Goal: Complete application form

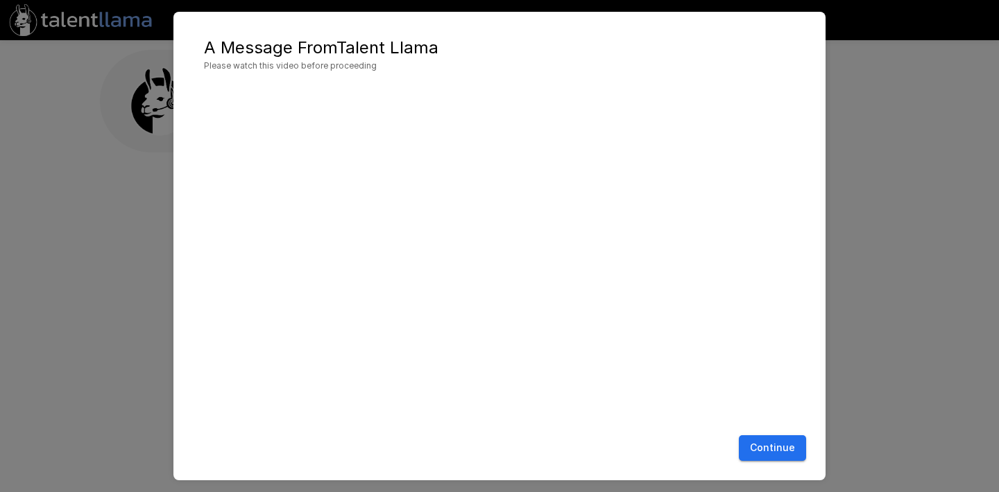
click at [768, 446] on button "Continue" at bounding box center [772, 448] width 67 height 26
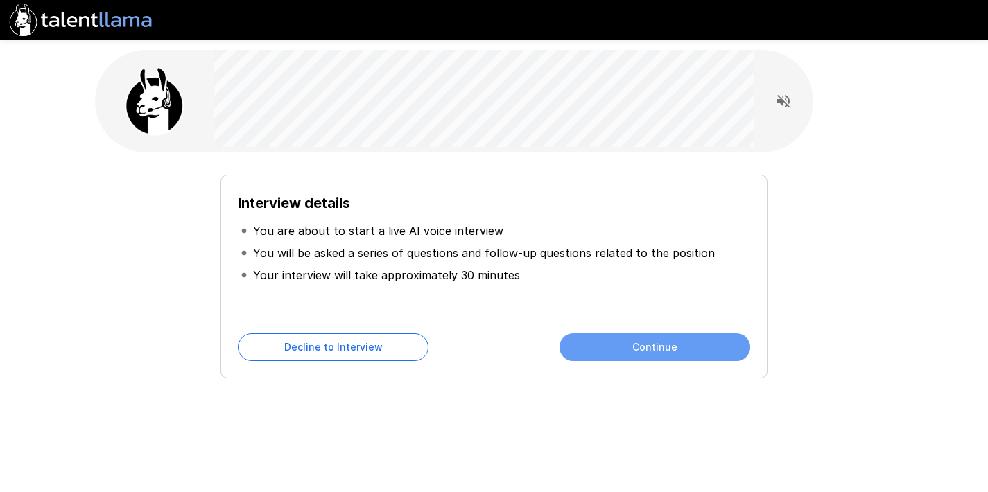
click at [702, 353] on button "Continue" at bounding box center [655, 348] width 191 height 28
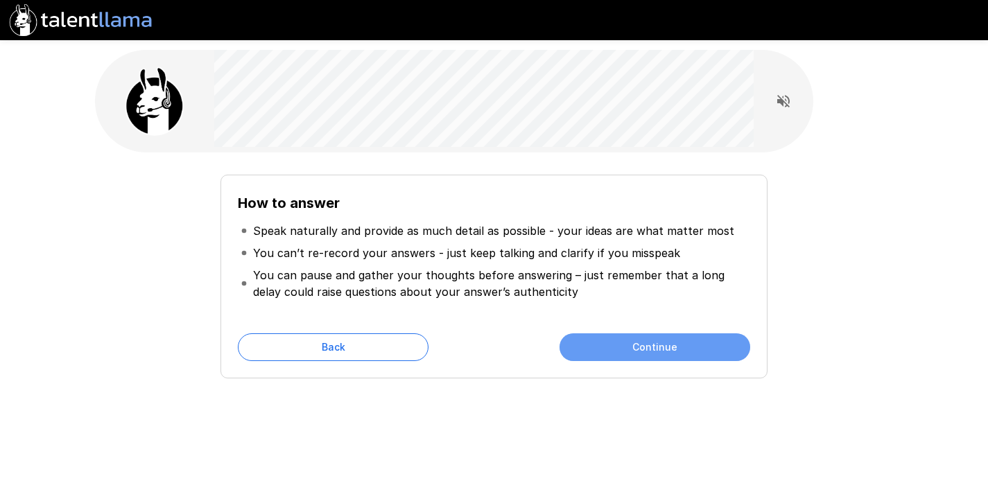
click at [700, 355] on button "Continue" at bounding box center [655, 348] width 191 height 28
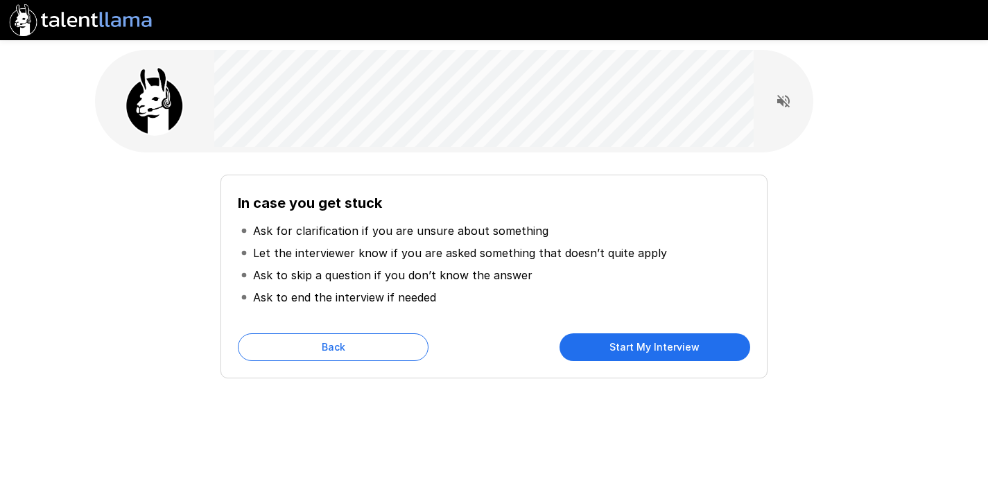
click at [681, 365] on div "In case you get stuck Ask for clarification if you are unsure about something L…" at bounding box center [494, 277] width 546 height 204
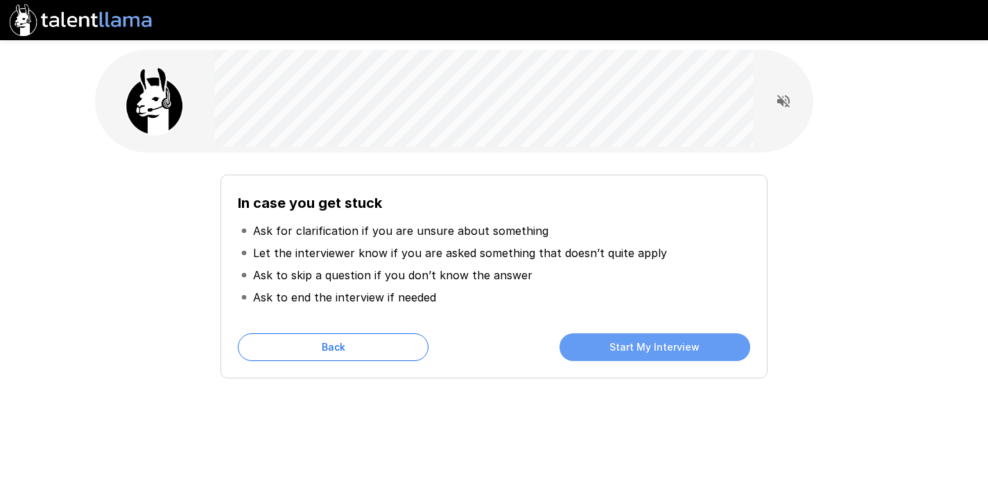
click at [677, 354] on button "Start My Interview" at bounding box center [655, 348] width 191 height 28
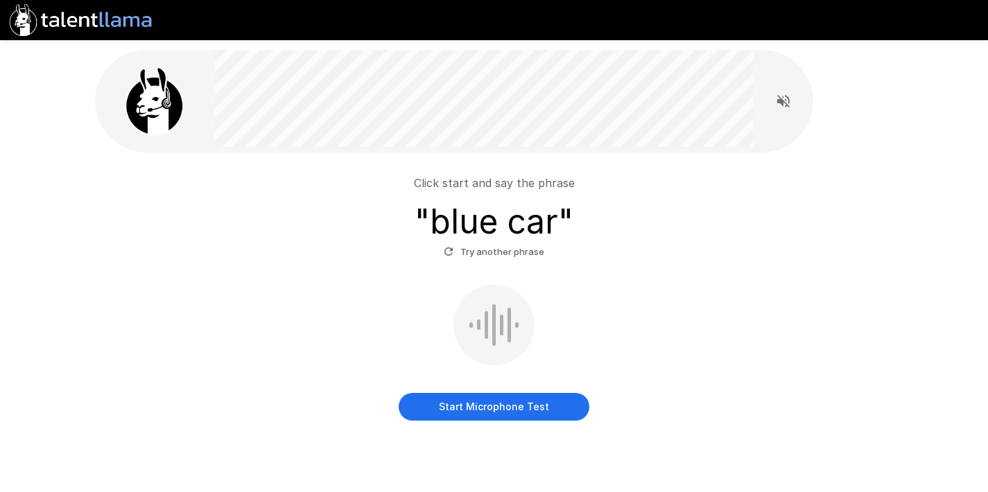
click at [501, 411] on button "Start Microphone Test" at bounding box center [494, 407] width 191 height 28
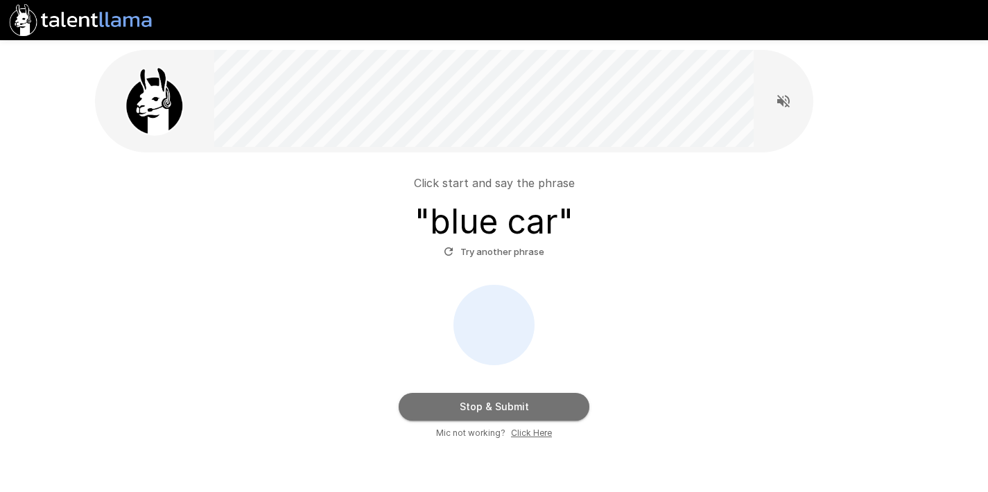
click at [497, 405] on button "Stop & Submit" at bounding box center [494, 407] width 191 height 28
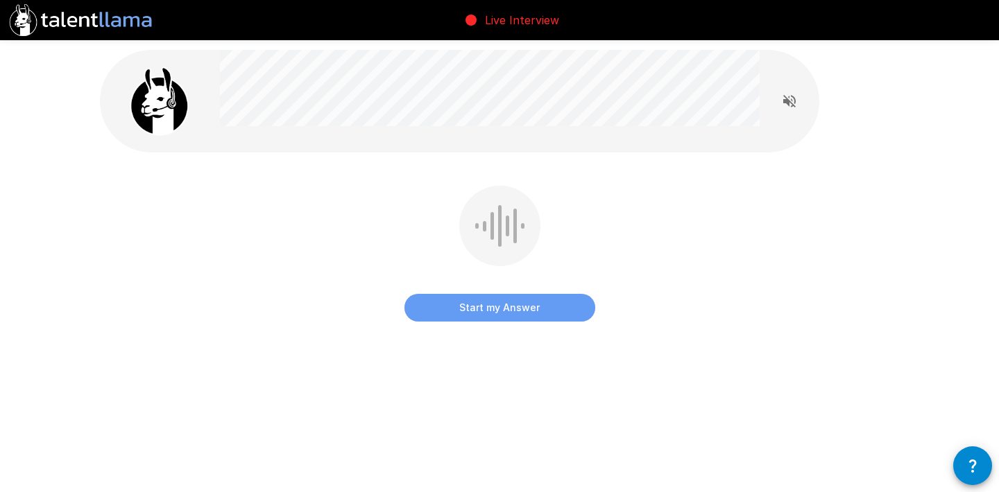
click at [505, 308] on button "Start my Answer" at bounding box center [499, 308] width 191 height 28
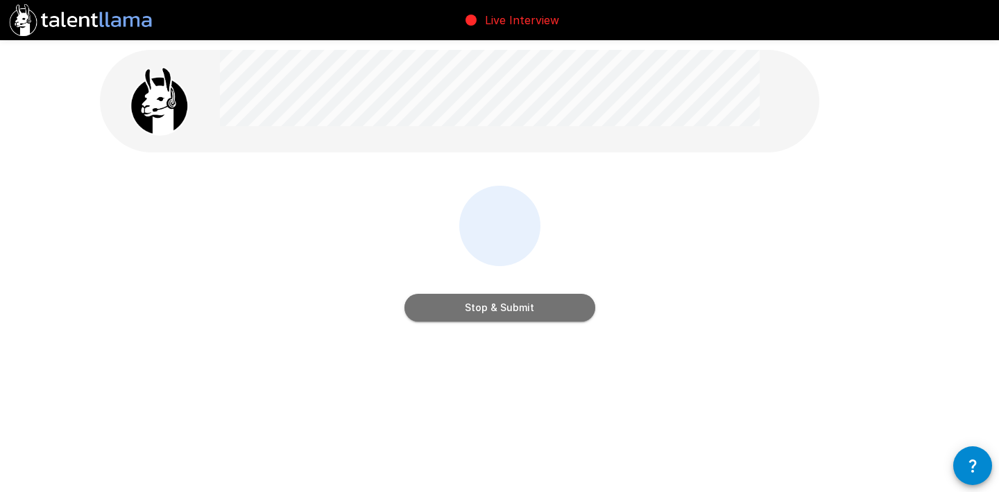
click at [506, 311] on button "Stop & Submit" at bounding box center [499, 308] width 191 height 28
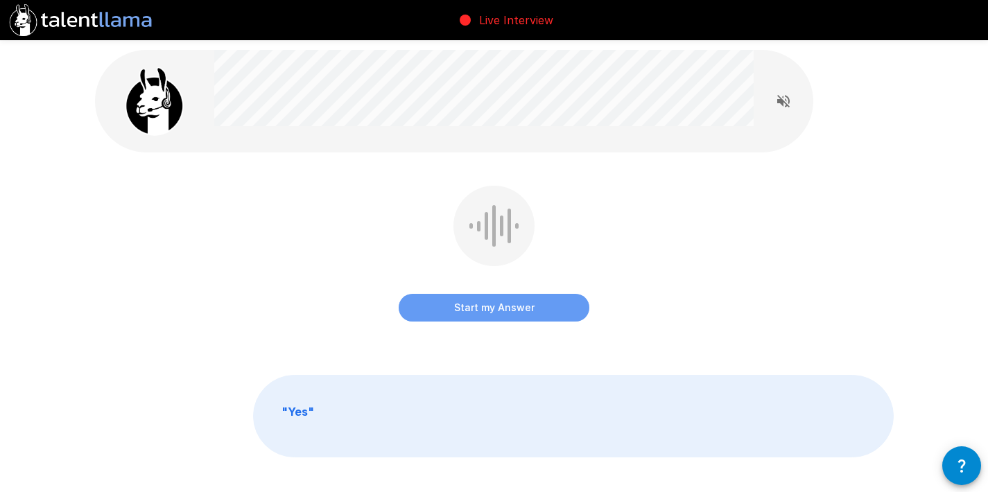
click at [507, 313] on button "Start my Answer" at bounding box center [494, 308] width 191 height 28
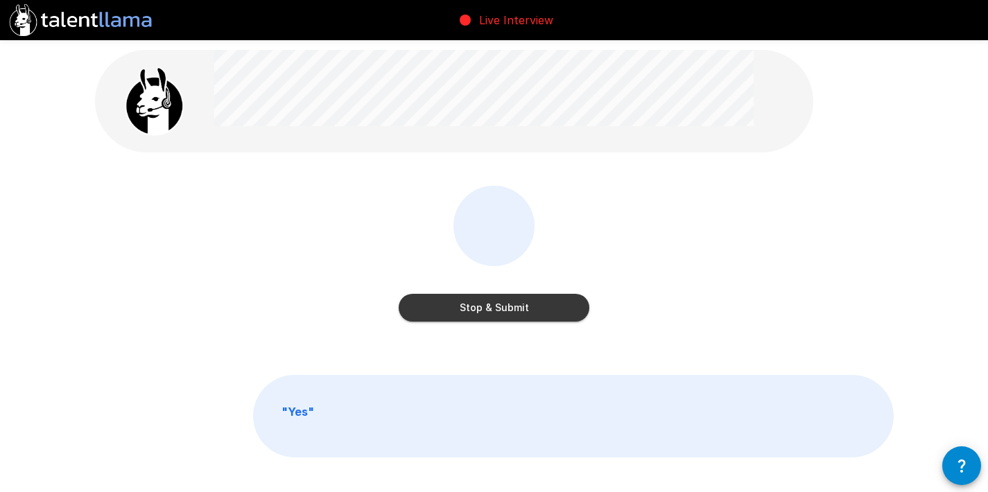
click at [507, 313] on button "Stop & Submit" at bounding box center [494, 308] width 191 height 28
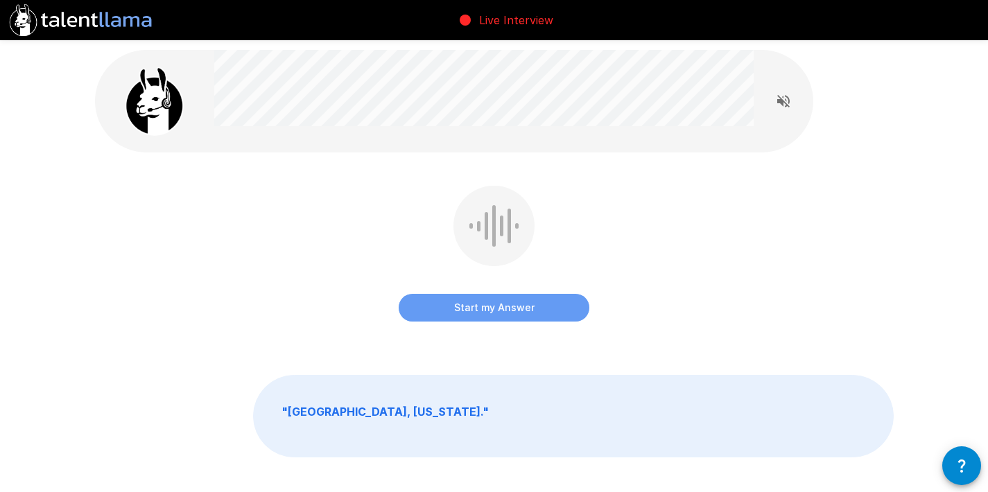
click at [507, 313] on button "Start my Answer" at bounding box center [494, 308] width 191 height 28
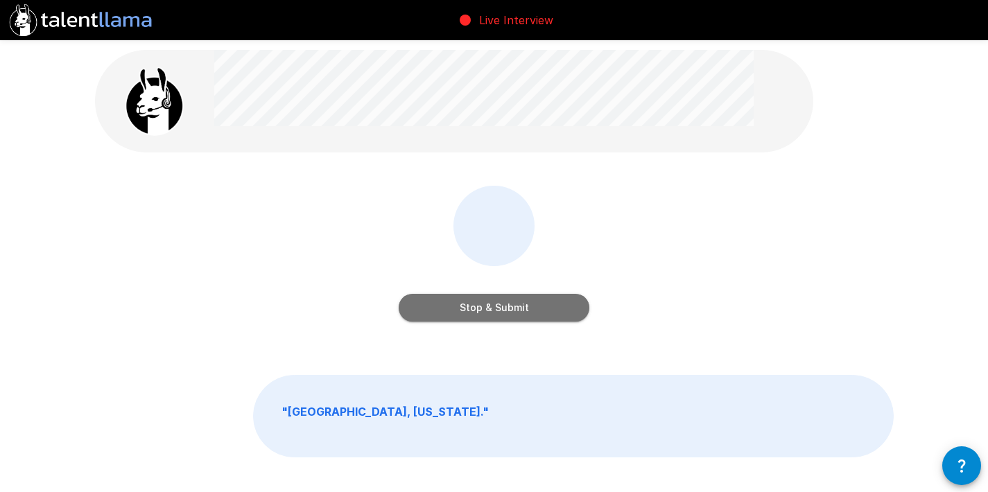
click at [507, 313] on button "Stop & Submit" at bounding box center [494, 308] width 191 height 28
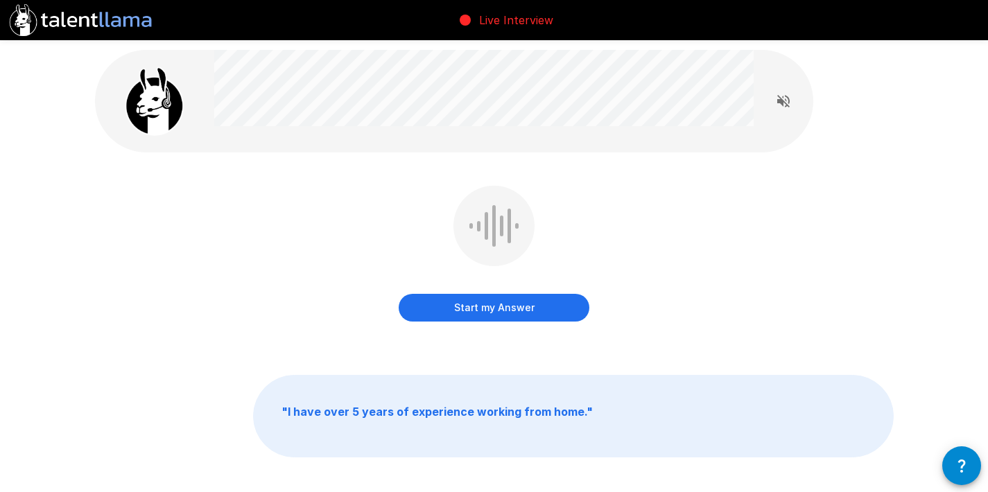
click at [507, 313] on button "Start my Answer" at bounding box center [494, 308] width 191 height 28
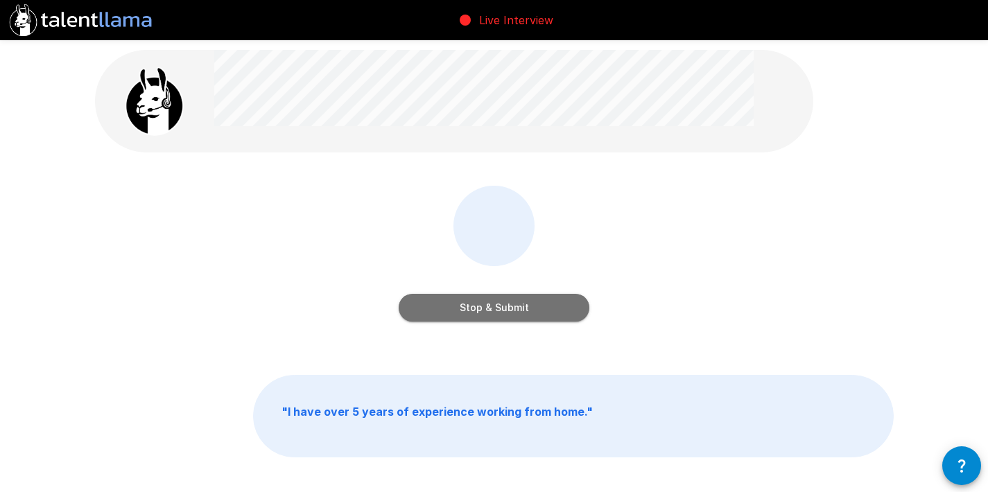
click at [507, 313] on button "Stop & Submit" at bounding box center [494, 308] width 191 height 28
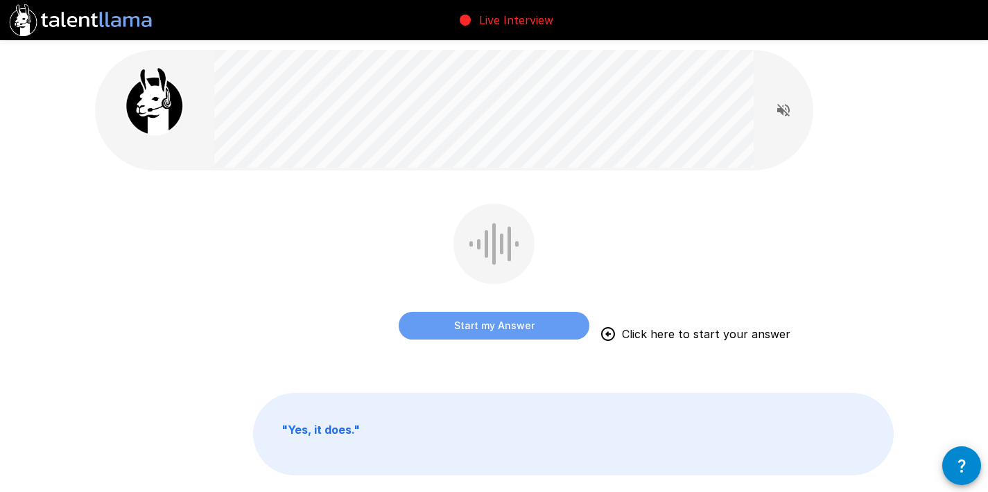
click at [510, 322] on button "Start my Answer" at bounding box center [494, 326] width 191 height 28
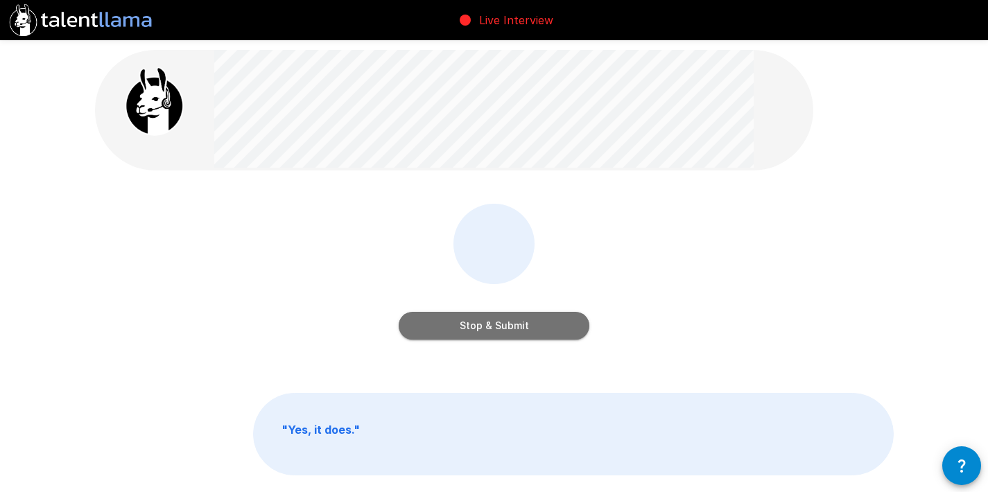
click at [510, 322] on button "Stop & Submit" at bounding box center [494, 326] width 191 height 28
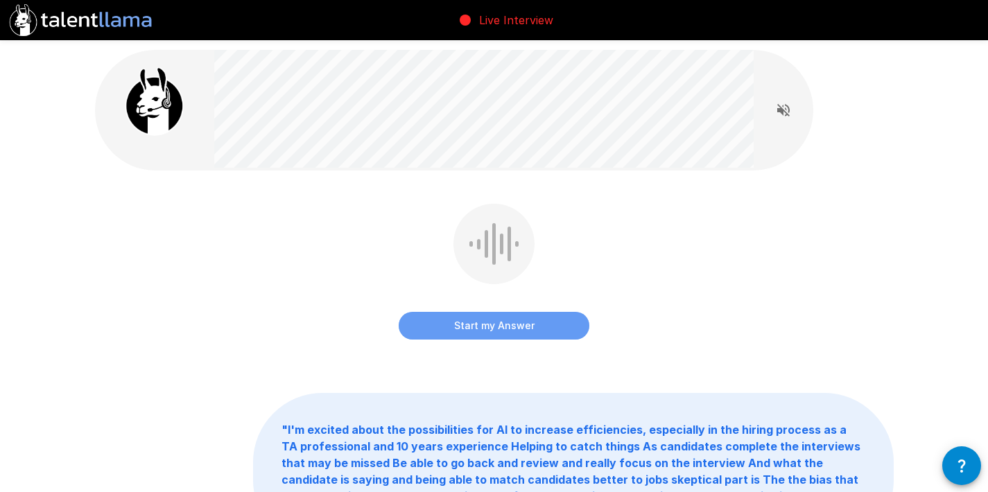
click at [509, 323] on button "Start my Answer" at bounding box center [494, 326] width 191 height 28
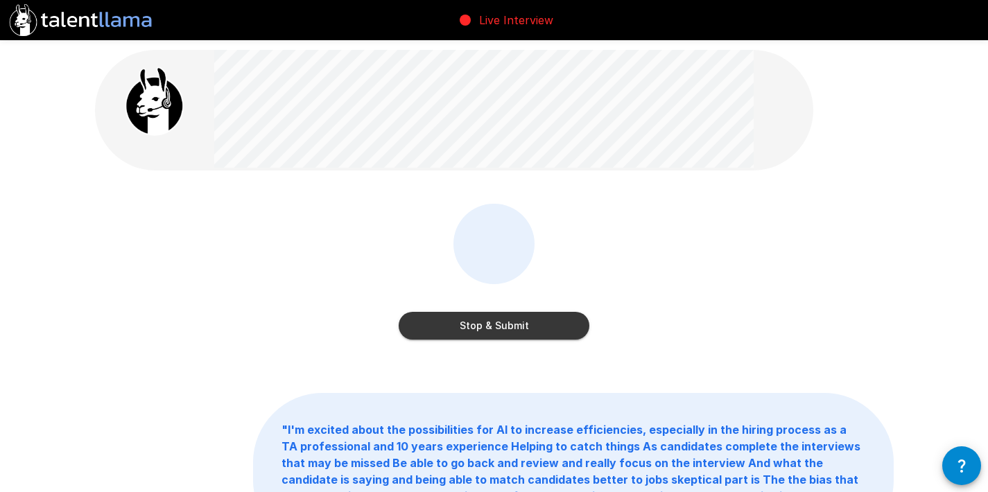
click at [509, 323] on button "Stop & Submit" at bounding box center [494, 326] width 191 height 28
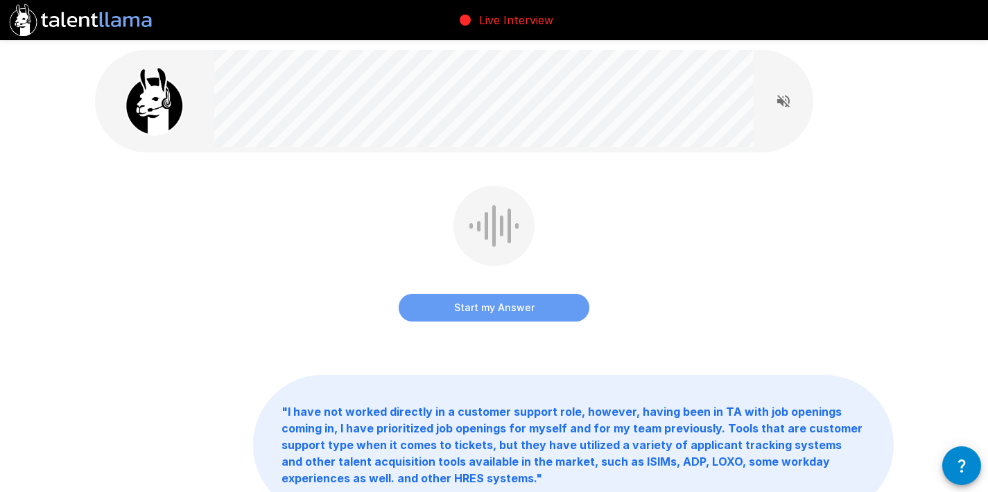
click at [503, 309] on button "Start my Answer" at bounding box center [494, 308] width 191 height 28
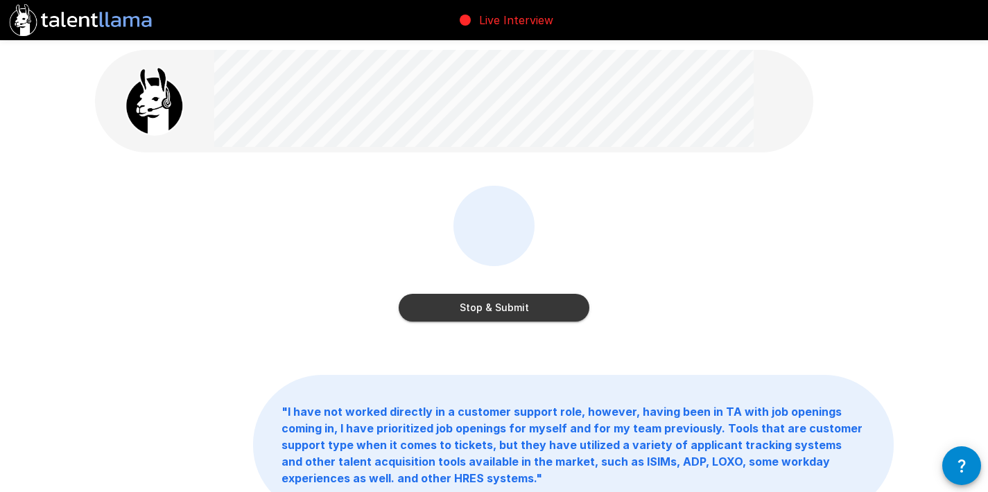
click at [503, 309] on button "Stop & Submit" at bounding box center [494, 308] width 191 height 28
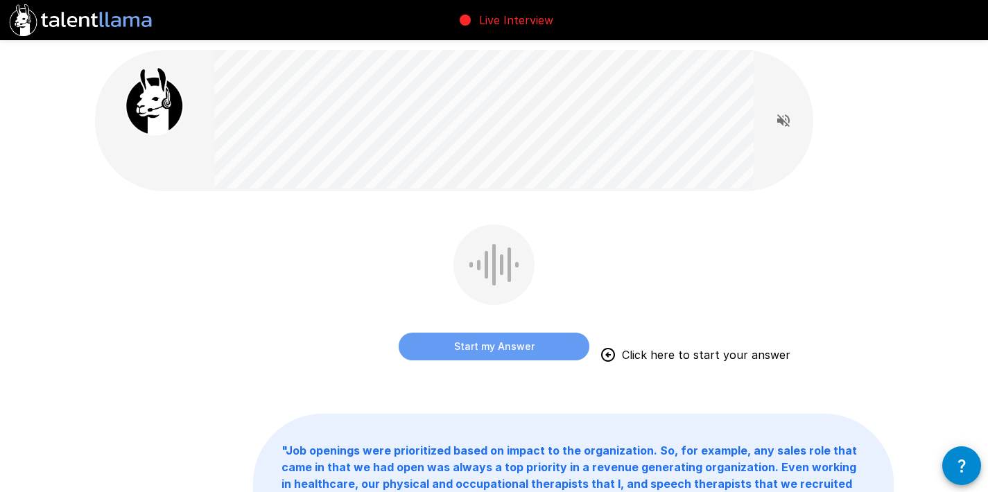
click at [522, 344] on button "Start my Answer" at bounding box center [494, 347] width 191 height 28
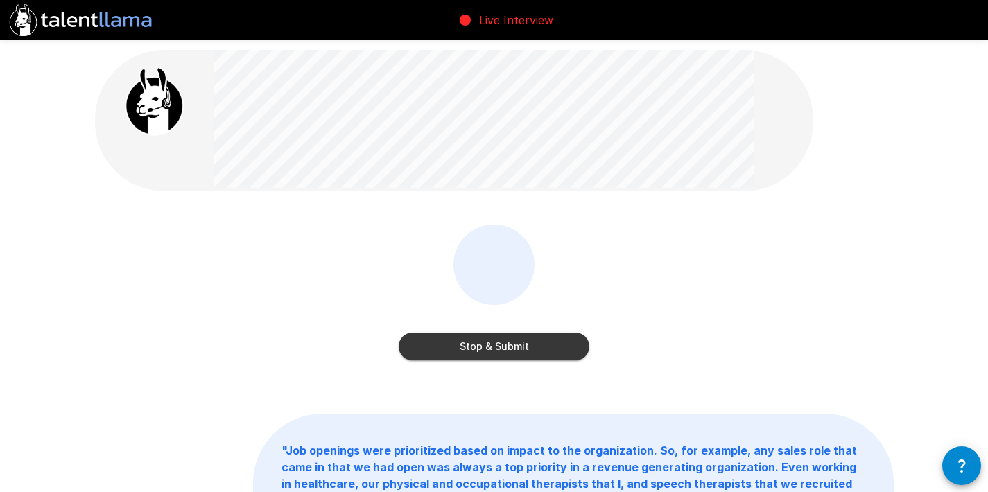
click at [522, 344] on button "Stop & Submit" at bounding box center [494, 347] width 191 height 28
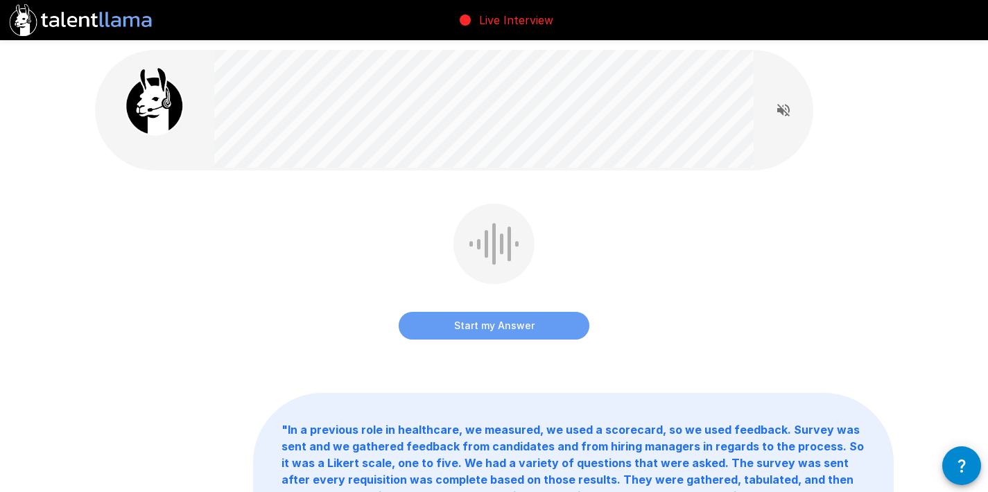
click at [521, 336] on button "Start my Answer" at bounding box center [494, 326] width 191 height 28
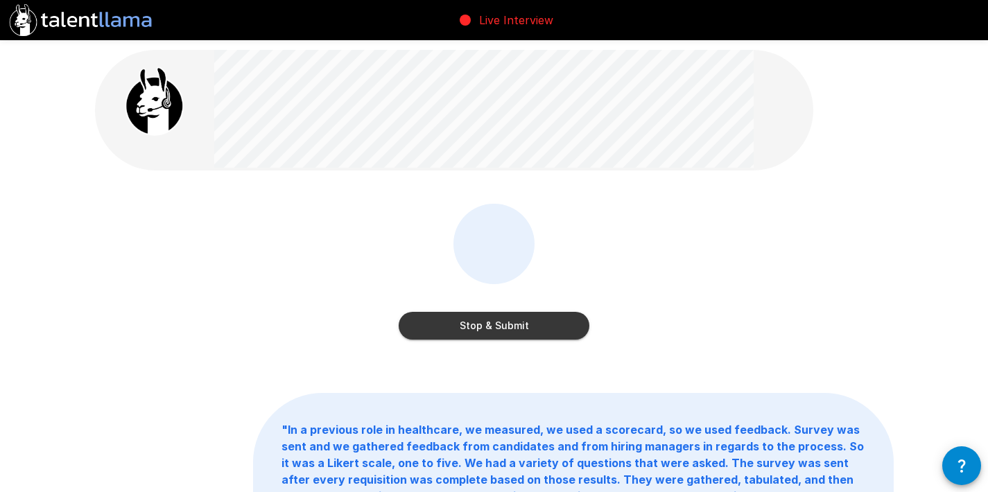
click at [521, 336] on button "Stop & Submit" at bounding box center [494, 326] width 191 height 28
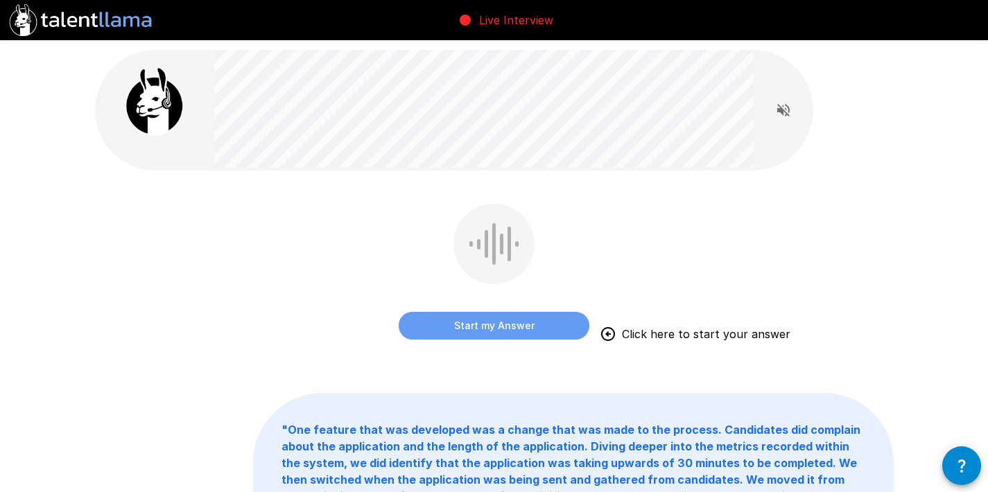
click at [509, 333] on button "Start my Answer" at bounding box center [494, 326] width 191 height 28
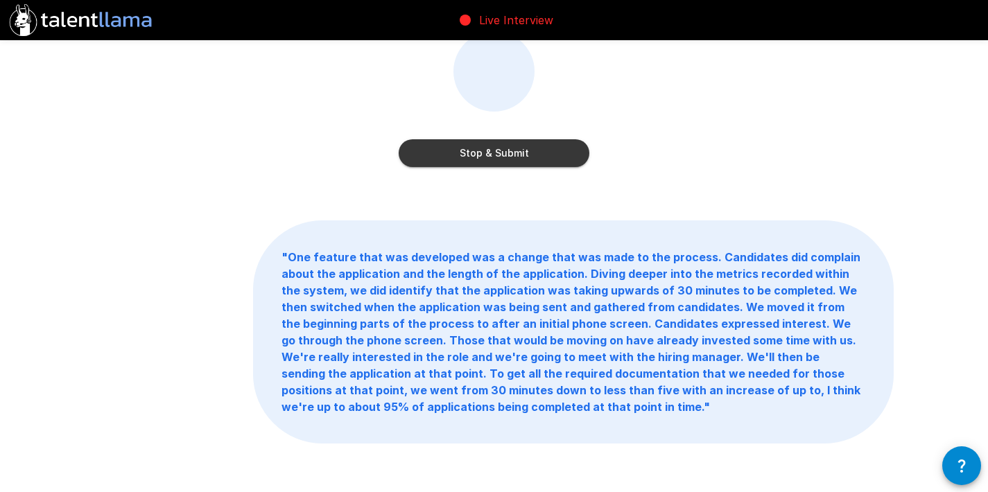
scroll to position [234, 0]
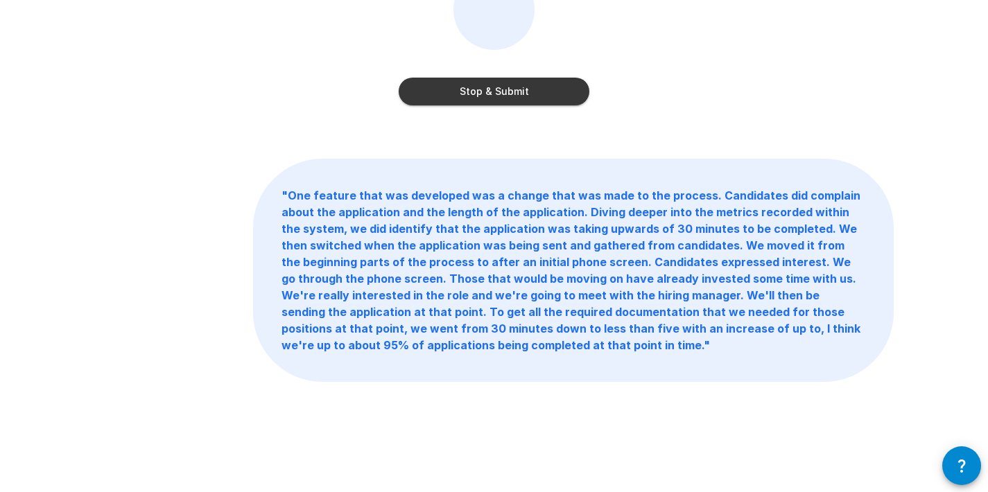
click at [498, 94] on button "Stop & Submit" at bounding box center [494, 92] width 191 height 28
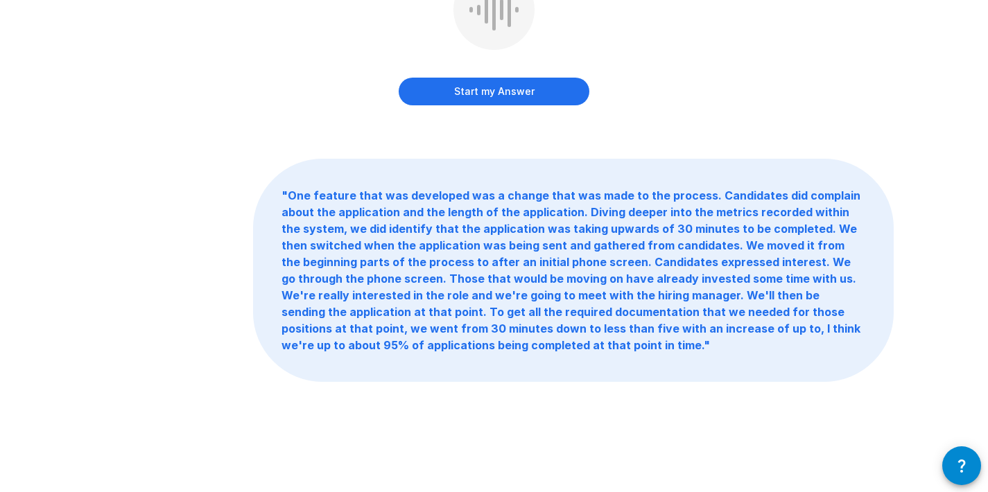
scroll to position [0, 0]
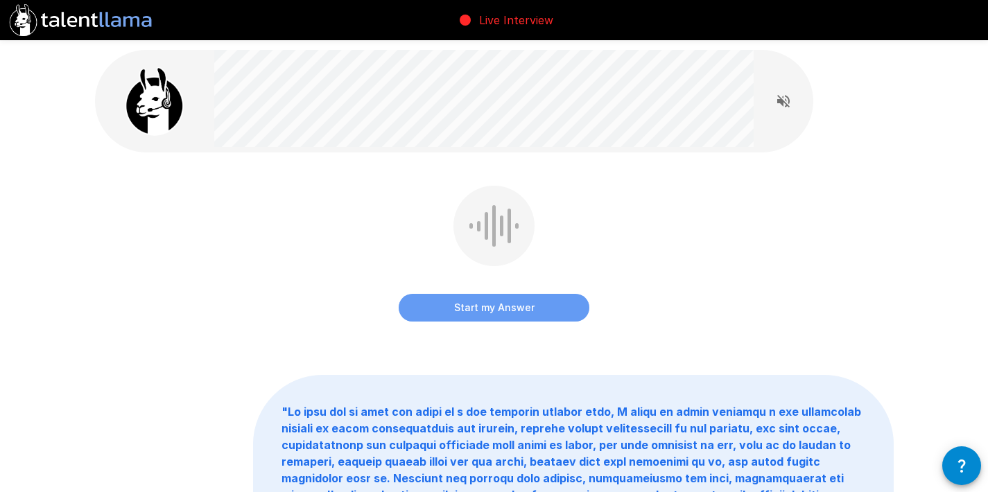
click at [517, 303] on button "Start my Answer" at bounding box center [494, 308] width 191 height 28
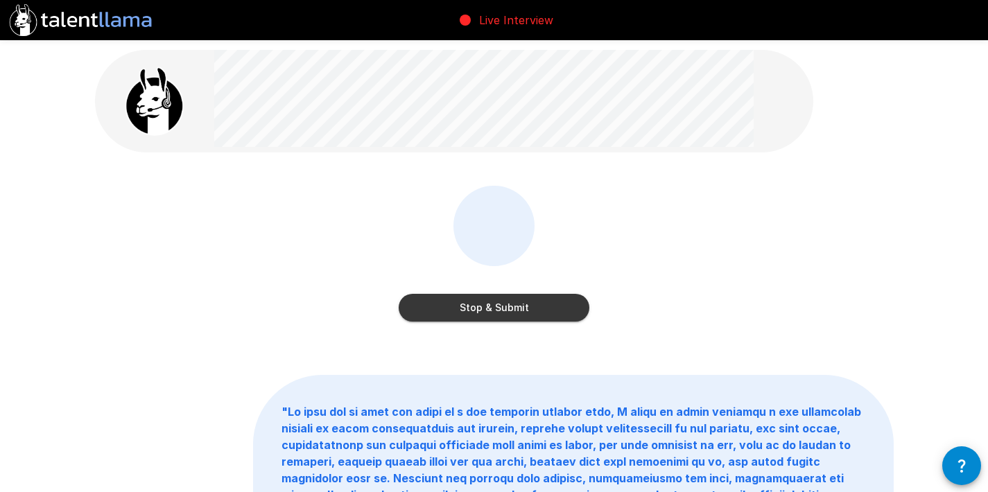
click at [517, 303] on button "Stop & Submit" at bounding box center [494, 308] width 191 height 28
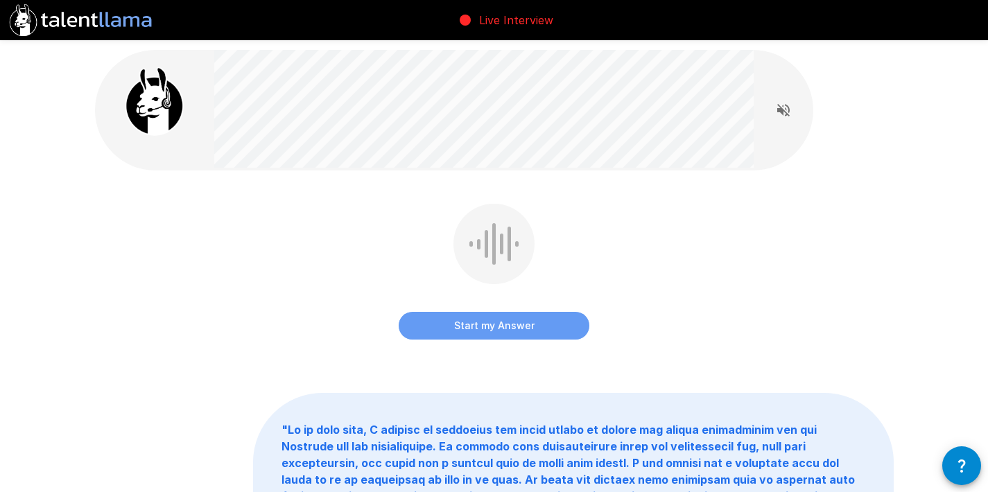
click at [494, 320] on button "Start my Answer" at bounding box center [494, 326] width 191 height 28
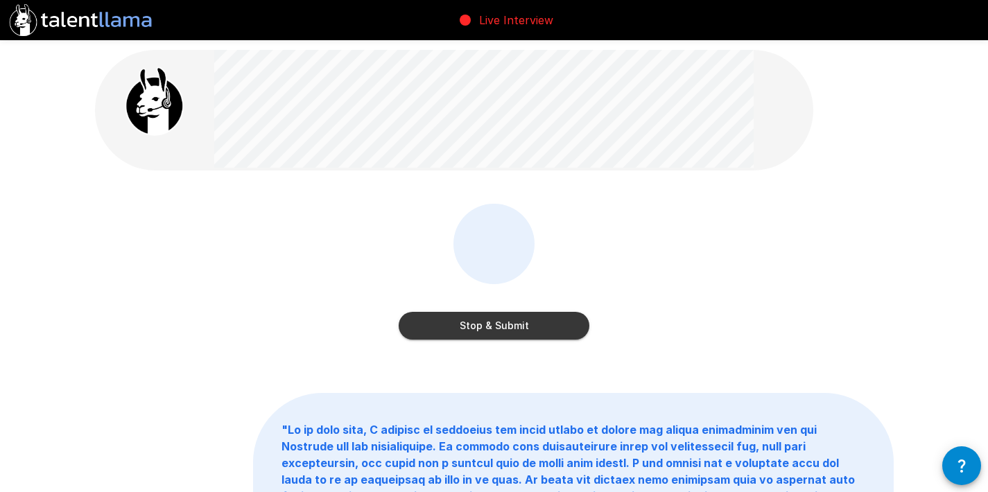
click at [494, 320] on button "Stop & Submit" at bounding box center [494, 326] width 191 height 28
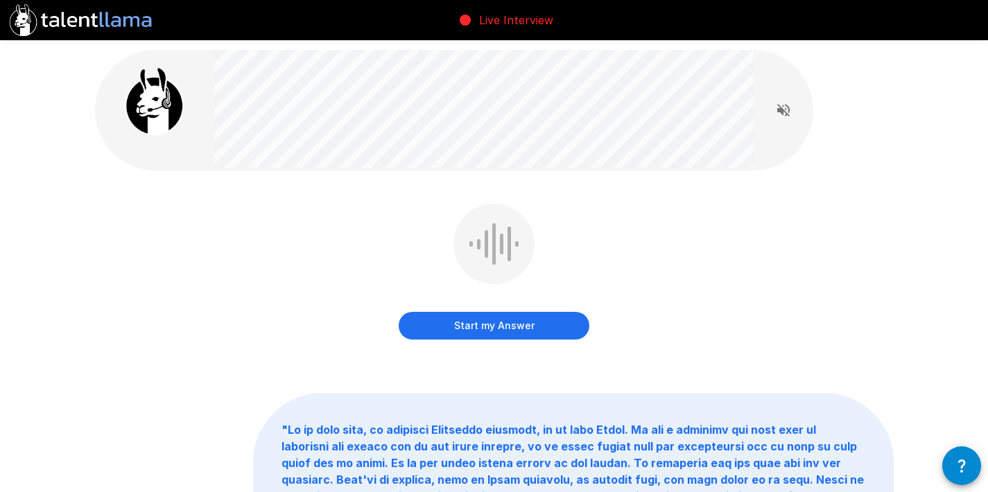
click at [491, 334] on button "Start my Answer" at bounding box center [494, 326] width 191 height 28
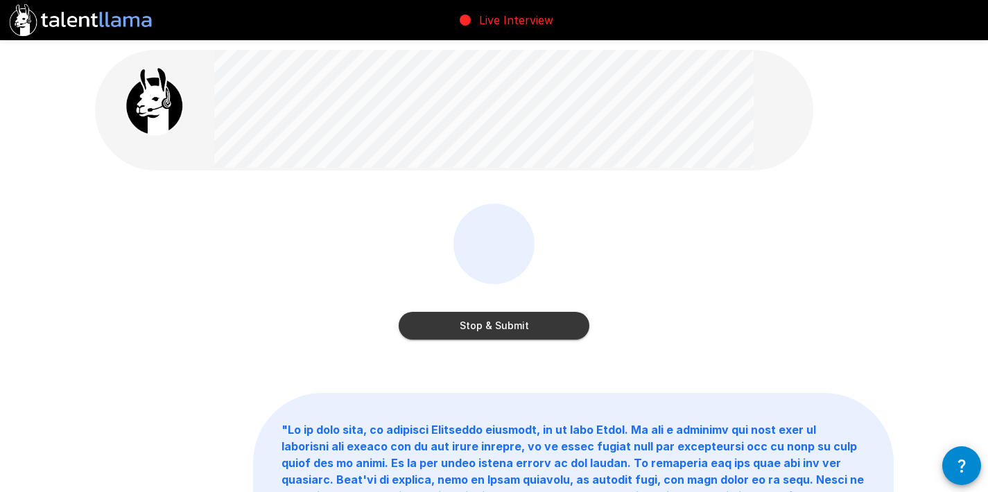
click at [491, 334] on button "Stop & Submit" at bounding box center [494, 326] width 191 height 28
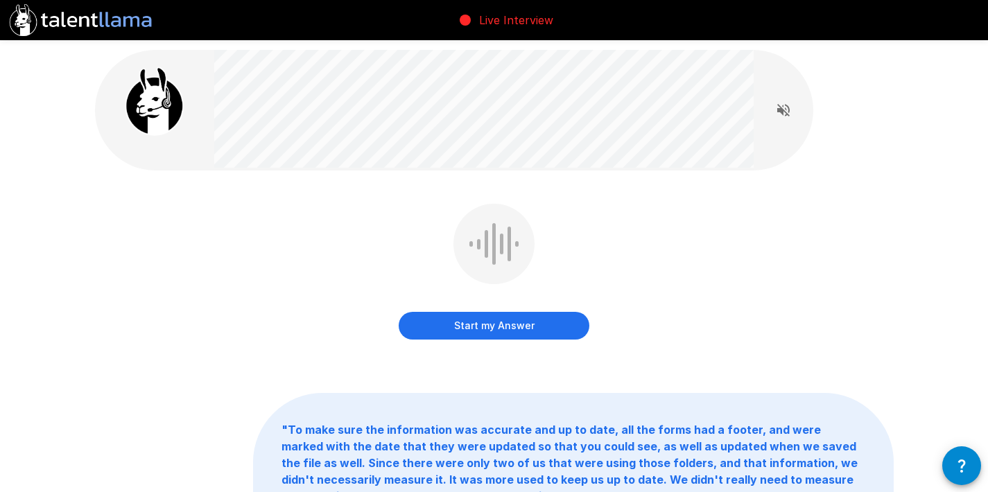
click at [491, 335] on button "Start my Answer" at bounding box center [494, 326] width 191 height 28
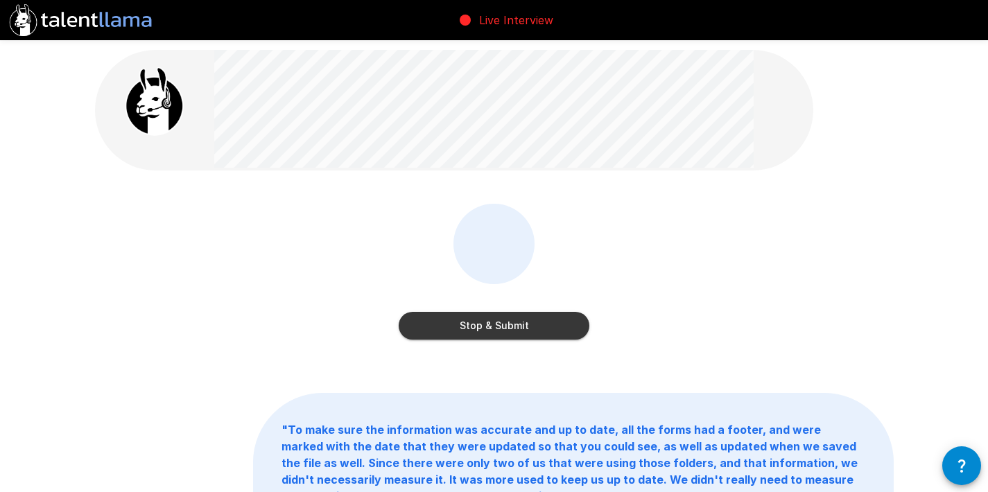
click at [474, 322] on button "Stop & Submit" at bounding box center [494, 326] width 191 height 28
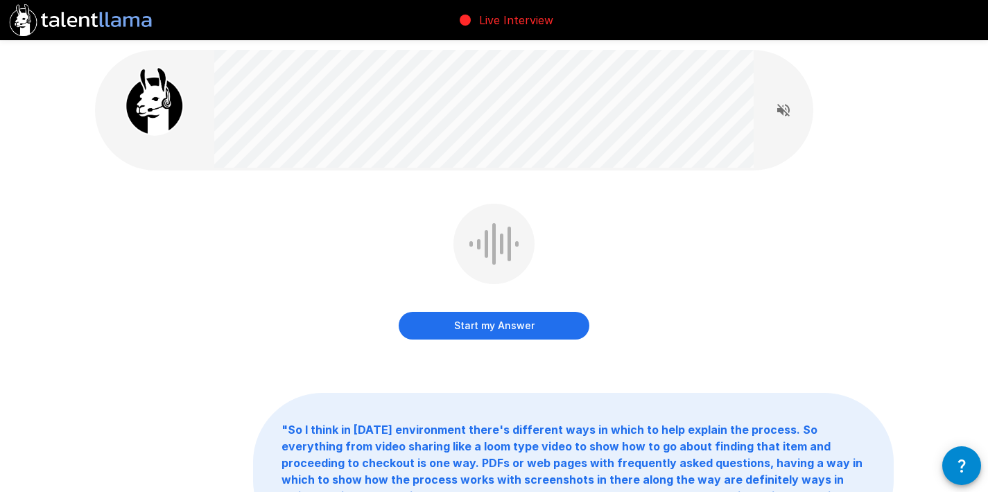
click at [474, 322] on button "Start my Answer" at bounding box center [494, 326] width 191 height 28
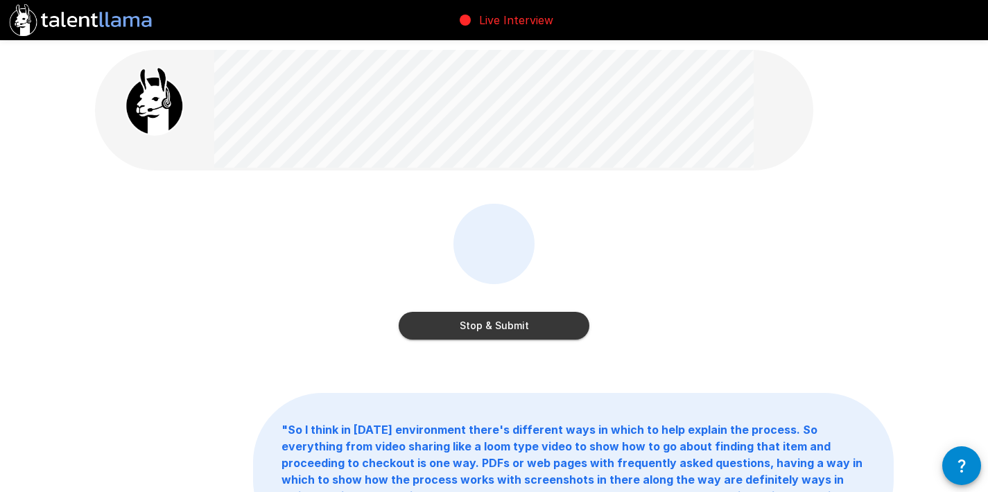
click at [474, 322] on button "Stop & Submit" at bounding box center [494, 326] width 191 height 28
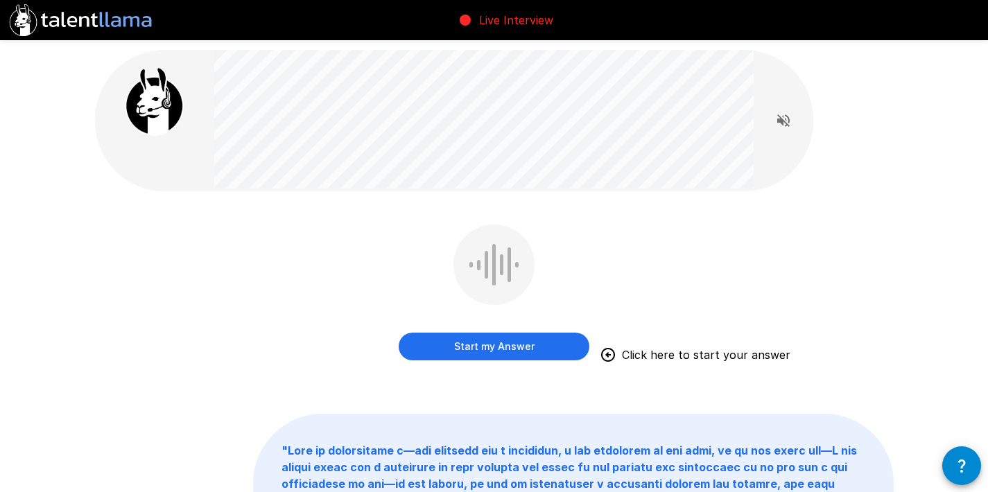
click at [474, 322] on div "Start my Answer Click here to start your answer" at bounding box center [494, 332] width 191 height 55
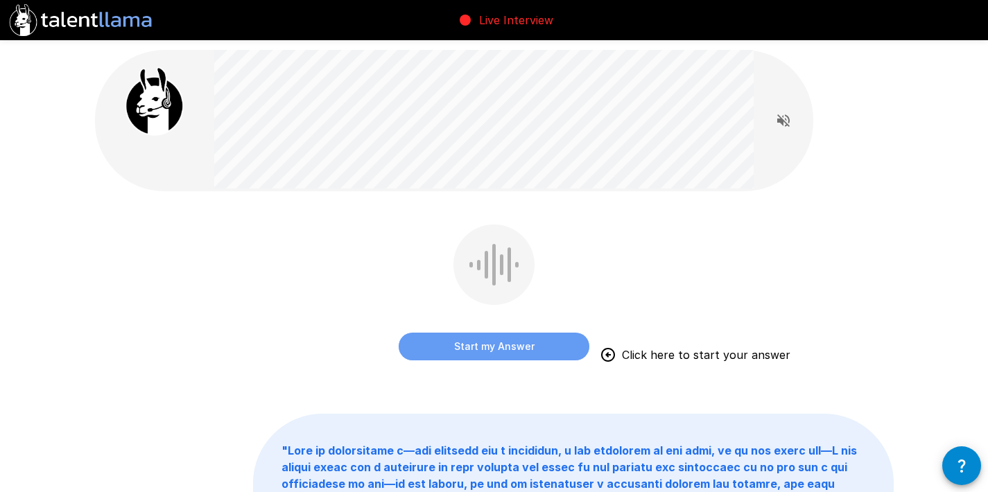
click at [484, 336] on button "Start my Answer" at bounding box center [494, 347] width 191 height 28
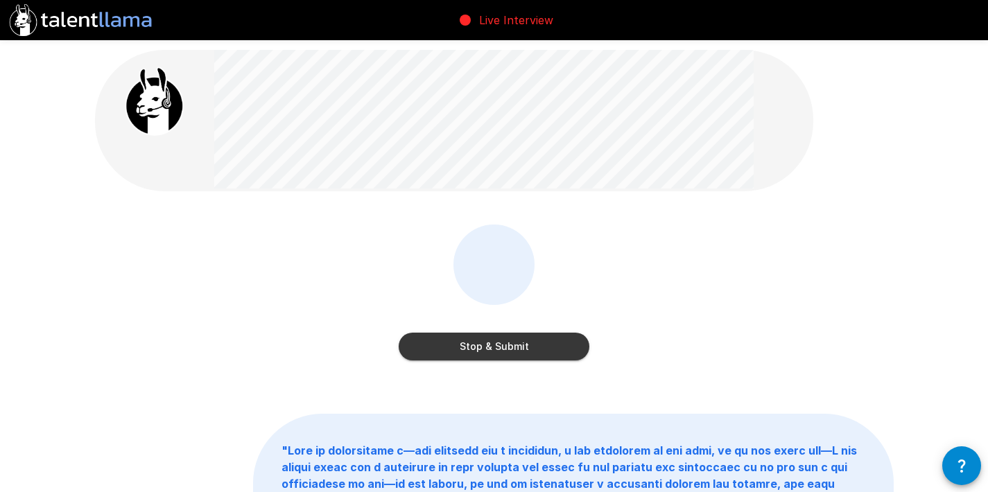
click at [484, 336] on button "Stop & Submit" at bounding box center [494, 347] width 191 height 28
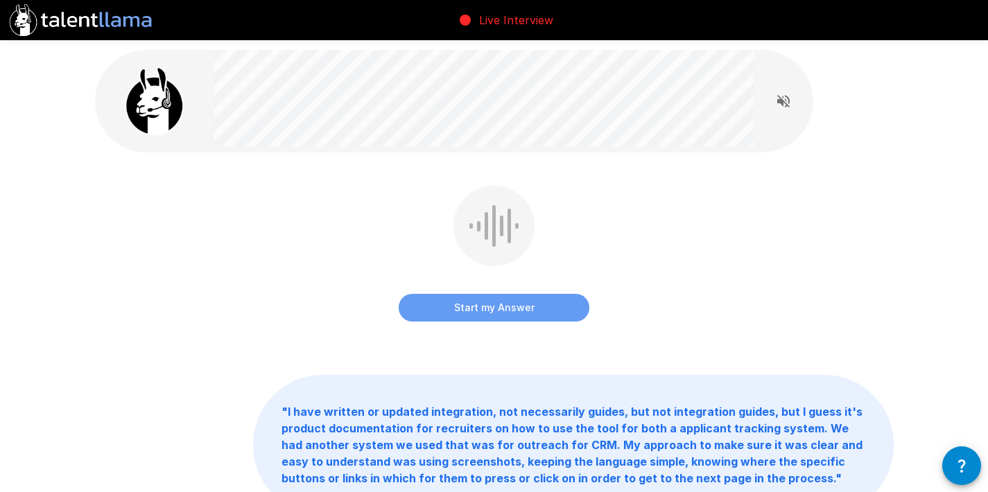
click at [494, 320] on button "Start my Answer" at bounding box center [494, 308] width 191 height 28
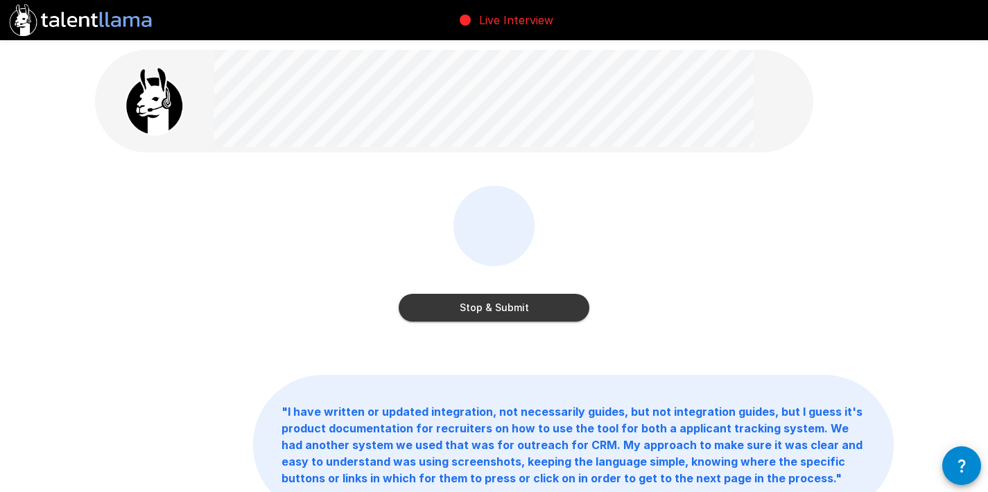
click at [494, 320] on button "Stop & Submit" at bounding box center [494, 308] width 191 height 28
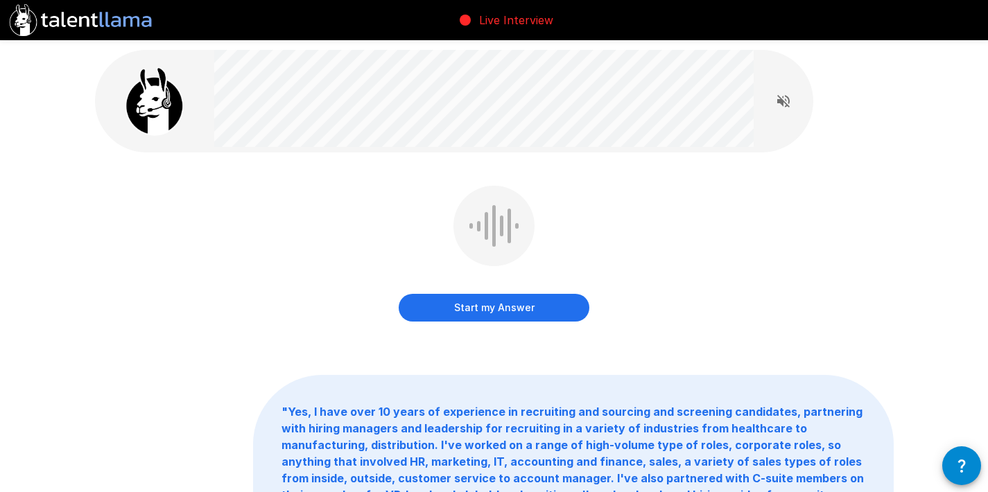
click at [492, 310] on button "Start my Answer" at bounding box center [494, 308] width 191 height 28
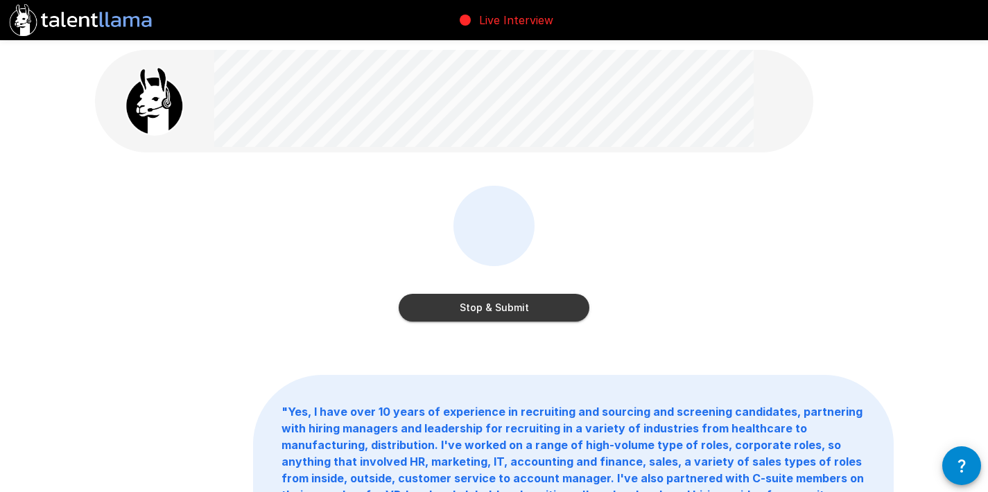
click at [492, 310] on button "Stop & Submit" at bounding box center [494, 308] width 191 height 28
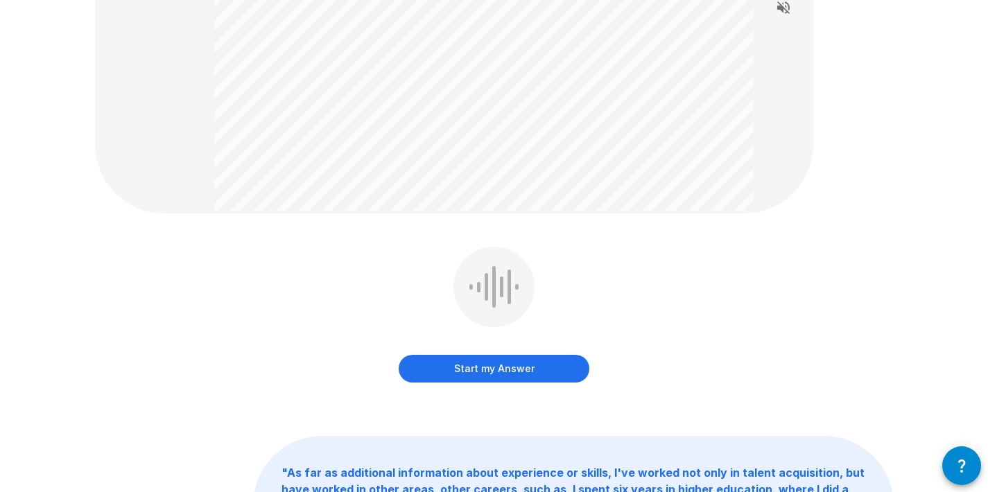
scroll to position [252, 0]
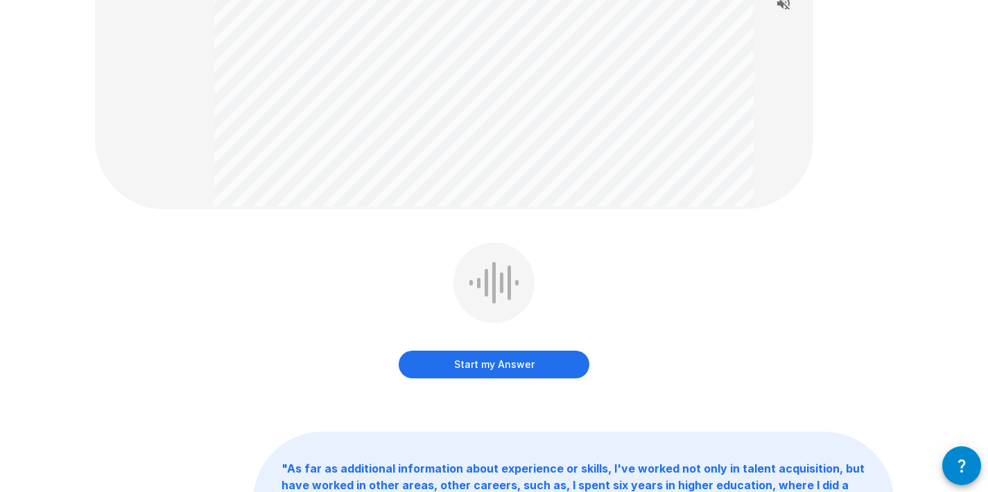
click at [510, 361] on button "Start my Answer" at bounding box center [494, 365] width 191 height 28
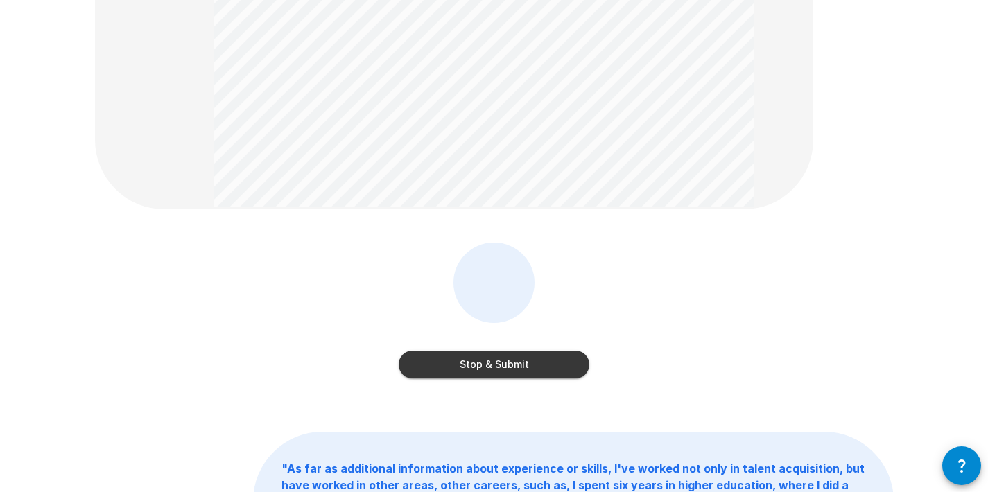
click at [510, 361] on button "Stop & Submit" at bounding box center [494, 365] width 191 height 28
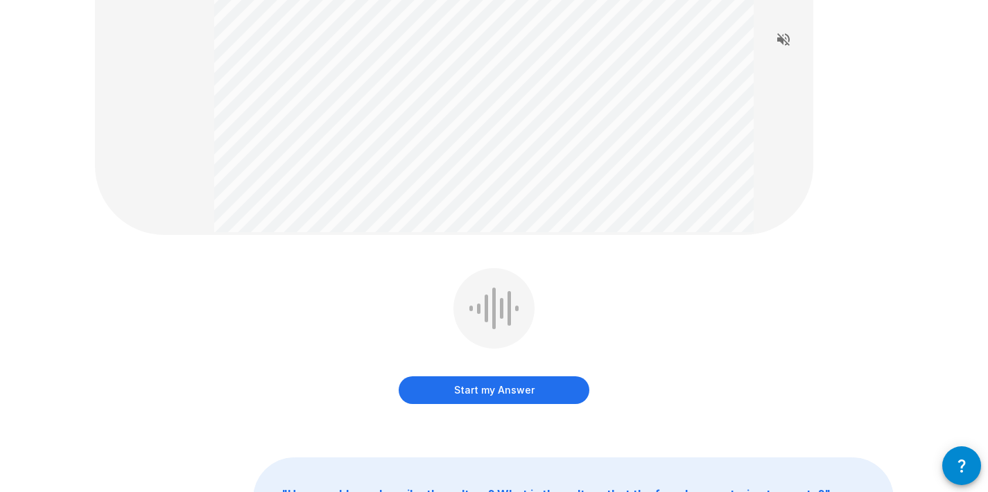
scroll to position [208, 0]
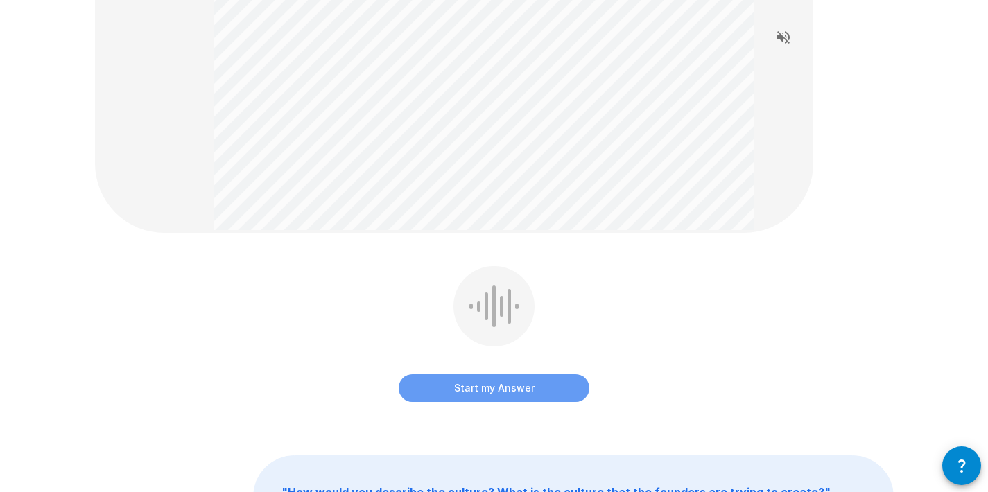
click at [492, 381] on button "Start my Answer" at bounding box center [494, 388] width 191 height 28
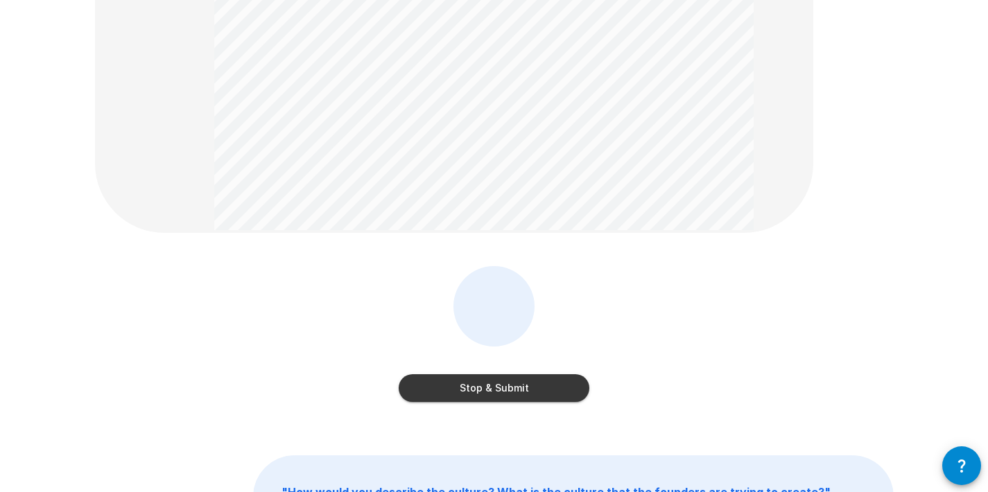
click at [492, 381] on button "Stop & Submit" at bounding box center [494, 388] width 191 height 28
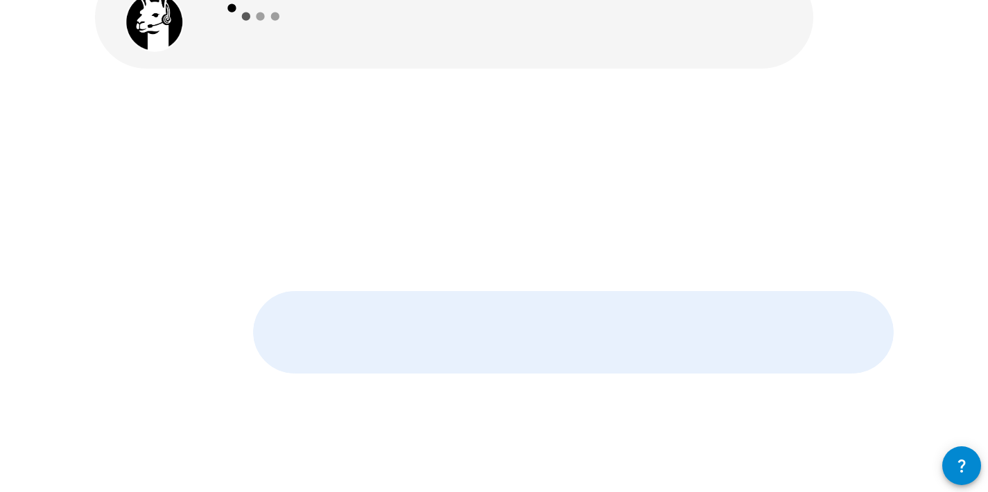
scroll to position [76, 0]
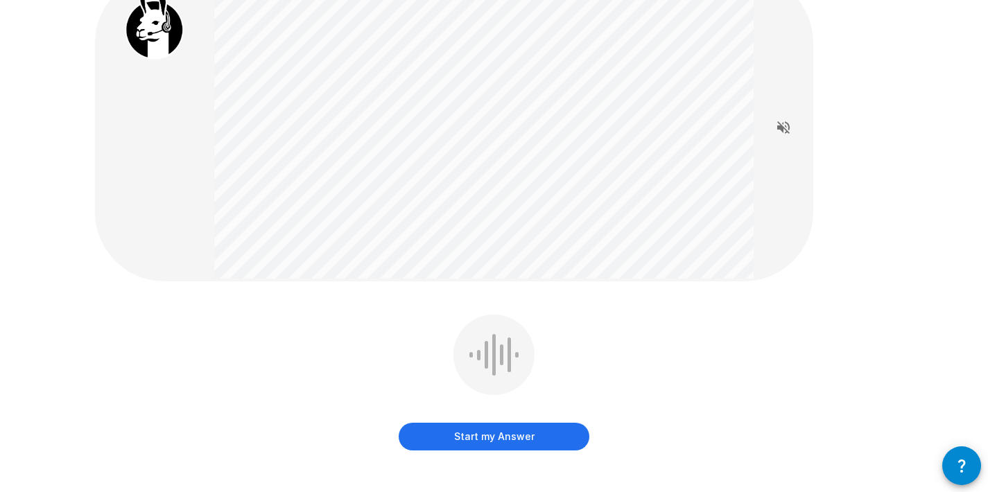
click at [481, 440] on button "Start my Answer" at bounding box center [494, 437] width 191 height 28
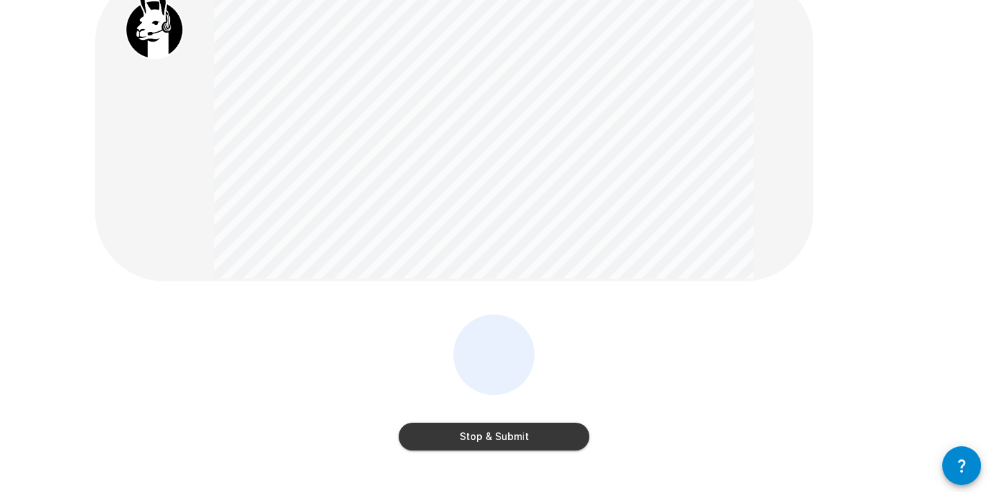
click at [481, 440] on button "Stop & Submit" at bounding box center [494, 437] width 191 height 28
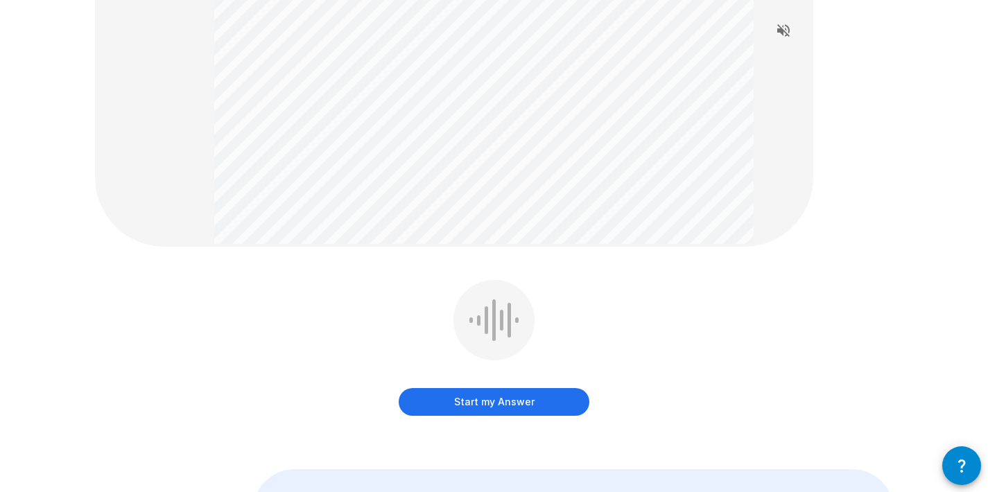
scroll to position [254, 0]
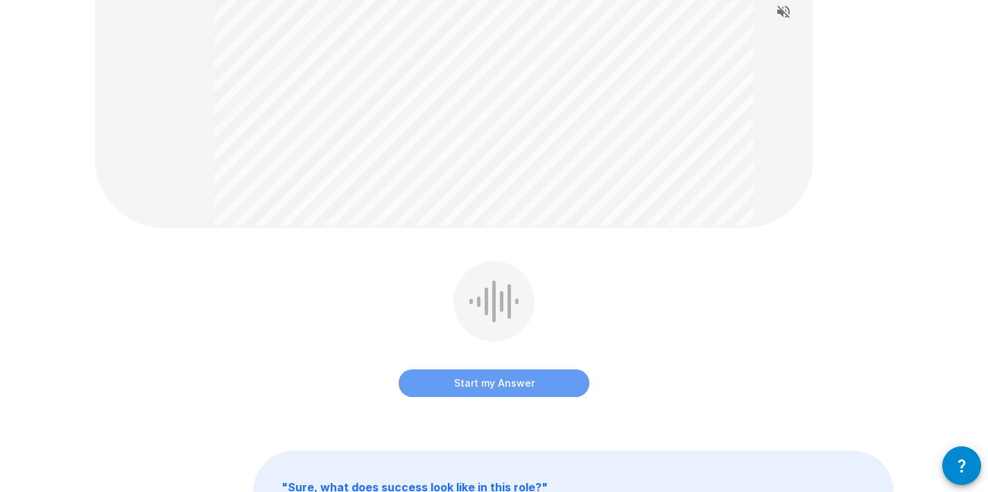
click at [451, 380] on button "Start my Answer" at bounding box center [494, 384] width 191 height 28
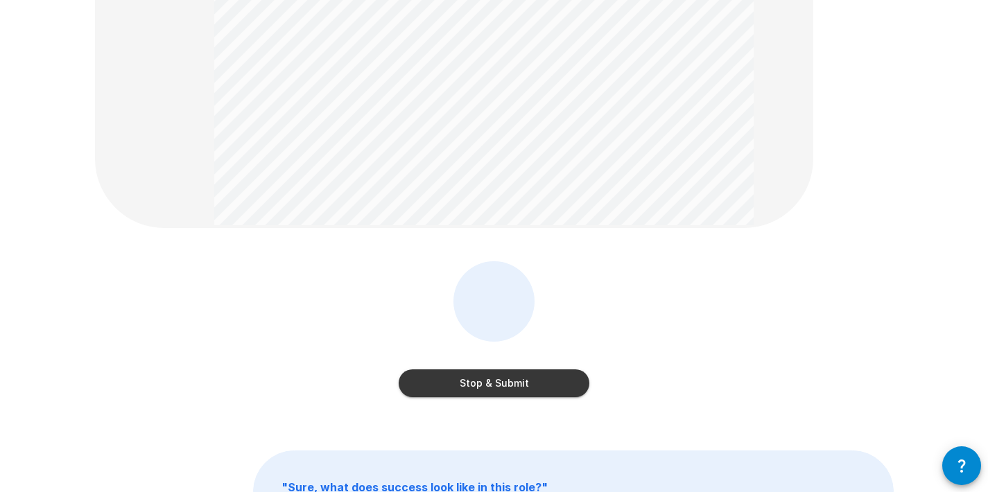
click at [451, 381] on button "Stop & Submit" at bounding box center [494, 384] width 191 height 28
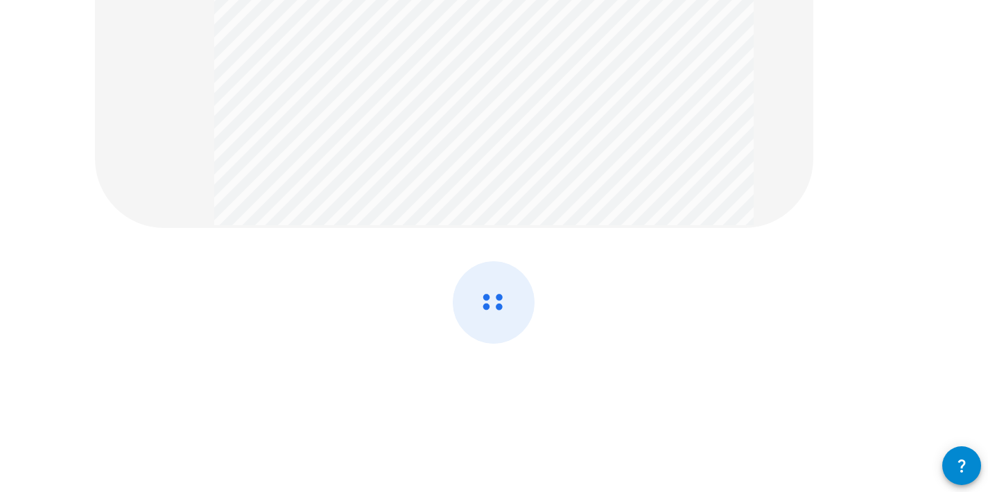
scroll to position [76, 0]
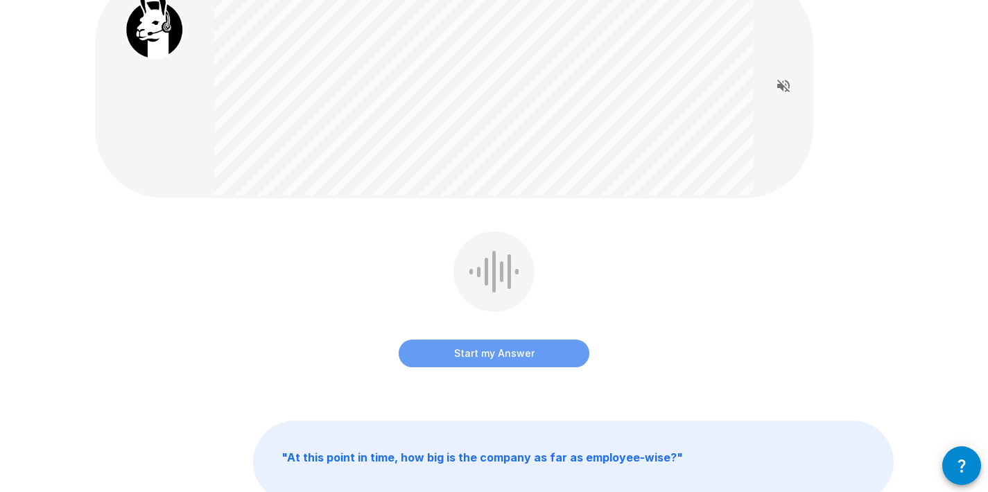
click at [473, 354] on button "Start my Answer" at bounding box center [494, 354] width 191 height 28
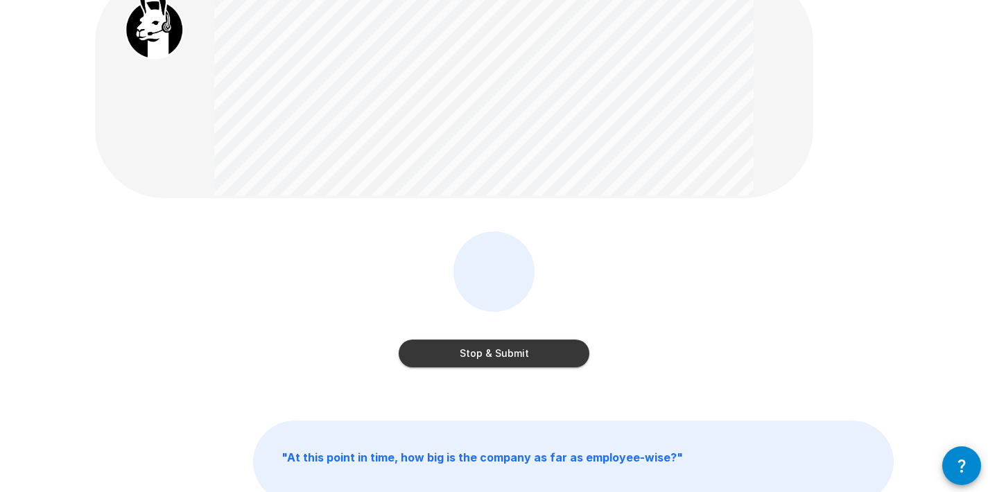
click at [473, 354] on button "Stop & Submit" at bounding box center [494, 354] width 191 height 28
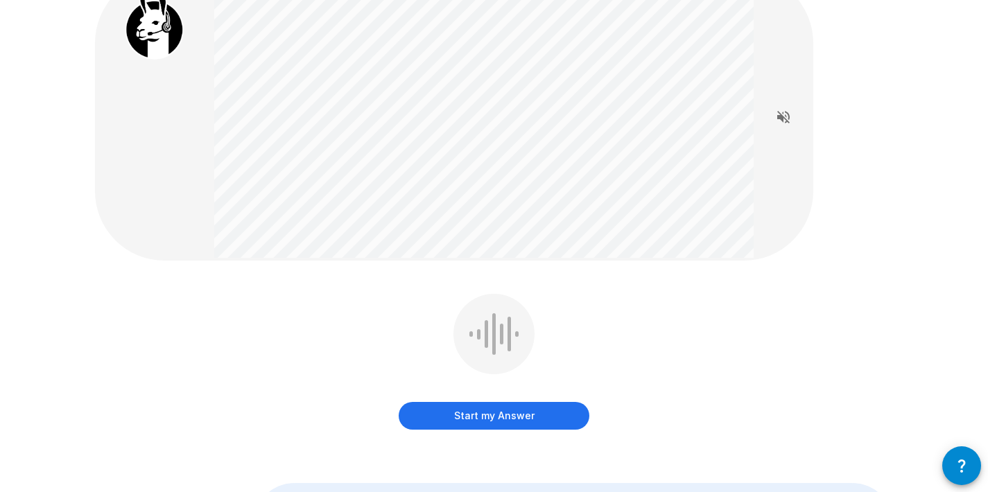
click at [485, 400] on div "Start my Answer" at bounding box center [494, 401] width 191 height 55
click at [485, 408] on button "Start my Answer" at bounding box center [494, 416] width 191 height 28
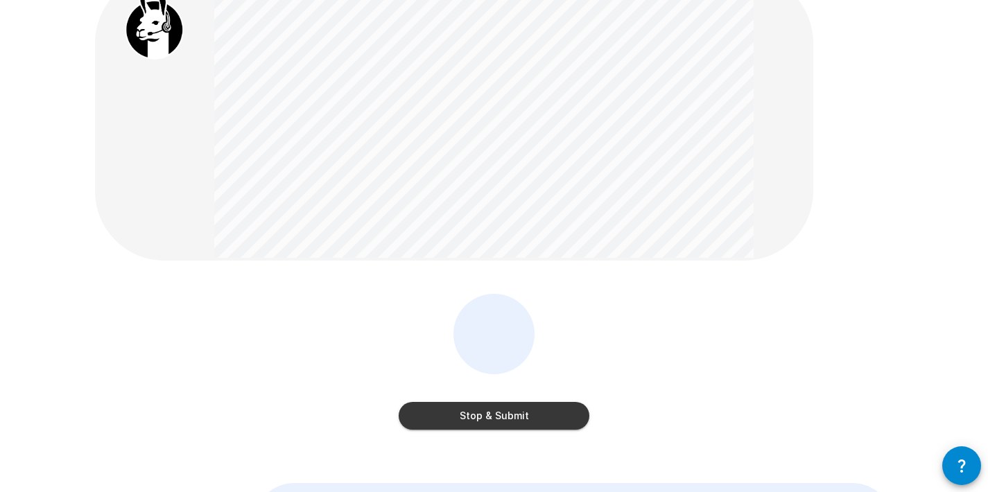
click at [485, 408] on button "Stop & Submit" at bounding box center [494, 416] width 191 height 28
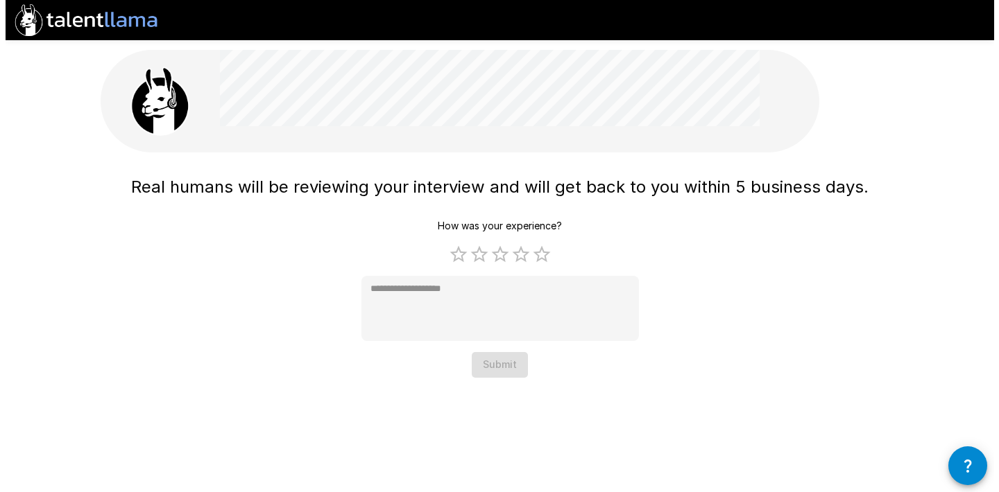
scroll to position [0, 0]
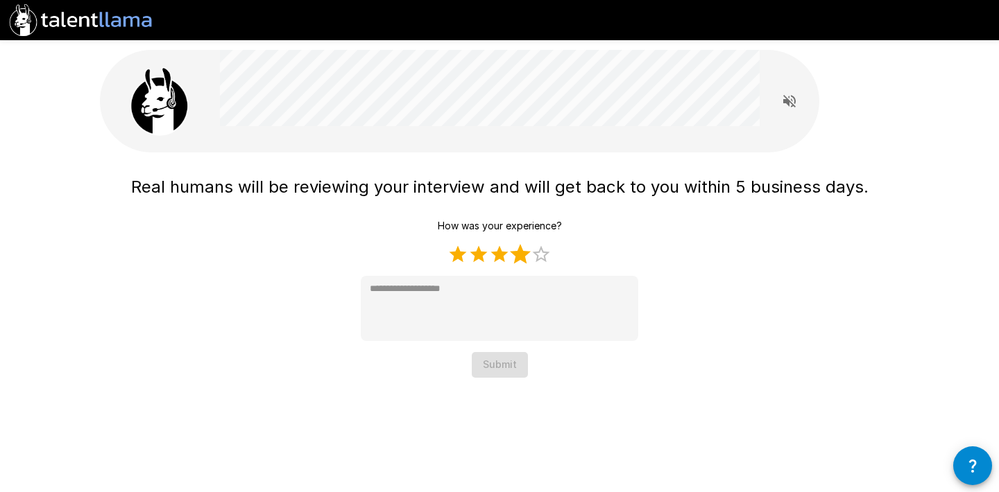
click at [524, 252] on label "4 Stars" at bounding box center [520, 254] width 21 height 21
type textarea "*"
click at [499, 361] on button "Submit" at bounding box center [500, 365] width 56 height 26
